Goal: Use online tool/utility: Utilize a website feature to perform a specific function

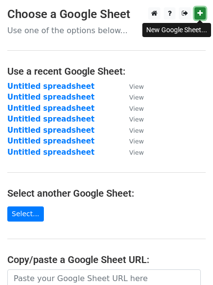
click at [202, 18] on link at bounding box center [200, 13] width 11 height 12
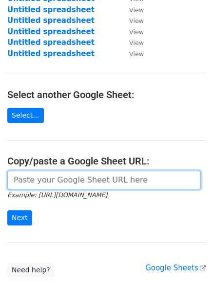
click at [144, 178] on input "url" at bounding box center [104, 180] width 194 height 19
paste input "[URL][DOMAIN_NAME]"
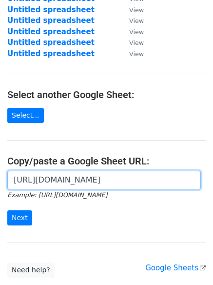
scroll to position [0, 205]
type input "[URL][DOMAIN_NAME]"
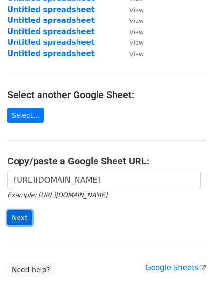
scroll to position [0, 0]
click at [27, 217] on input "Next" at bounding box center [19, 218] width 25 height 15
